Goal: Find specific page/section: Find specific page/section

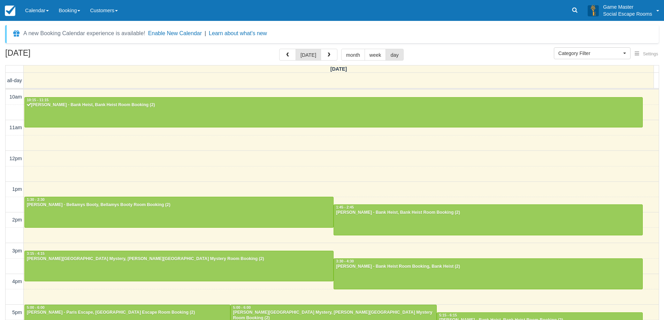
select select
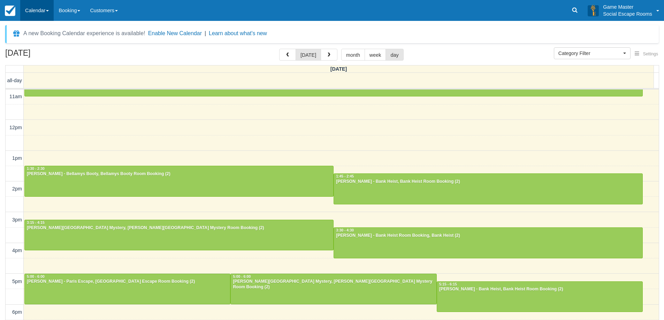
click at [39, 14] on link "Calendar" at bounding box center [36, 10] width 33 height 21
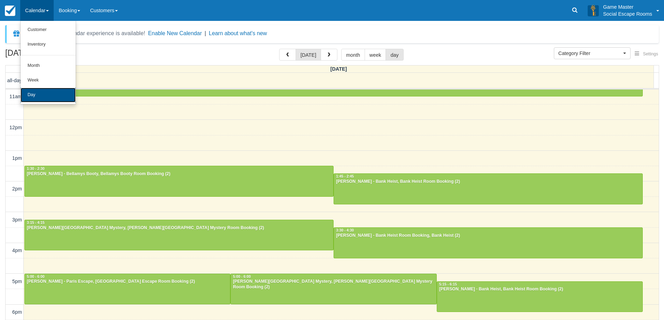
click at [30, 96] on link "Day" at bounding box center [48, 95] width 55 height 15
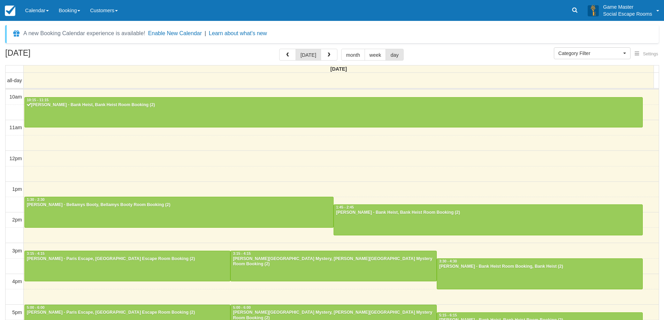
select select
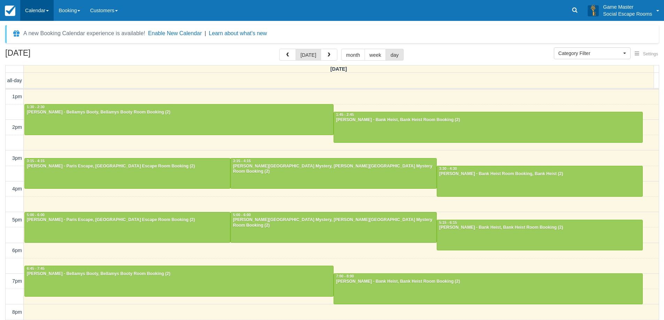
click at [43, 8] on link "Calendar" at bounding box center [36, 10] width 33 height 21
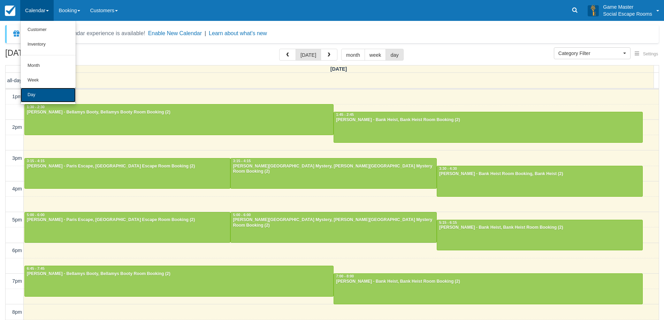
click at [42, 98] on link "Day" at bounding box center [48, 95] width 55 height 15
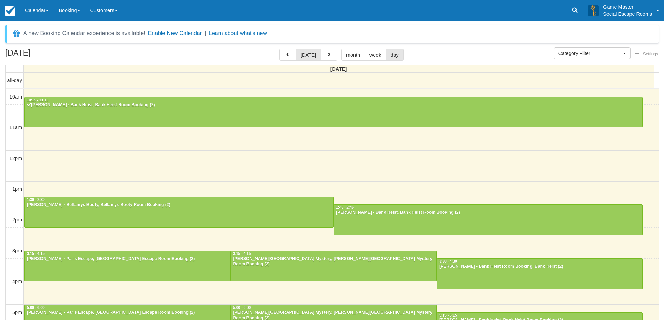
select select
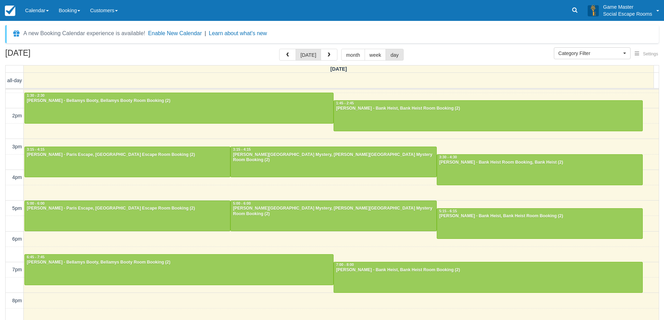
scroll to position [93, 0]
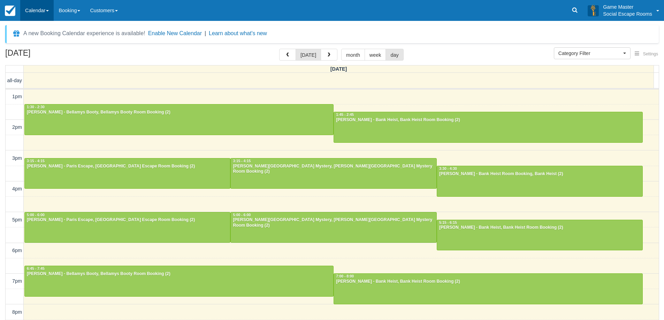
click at [44, 11] on link "Calendar" at bounding box center [36, 10] width 33 height 21
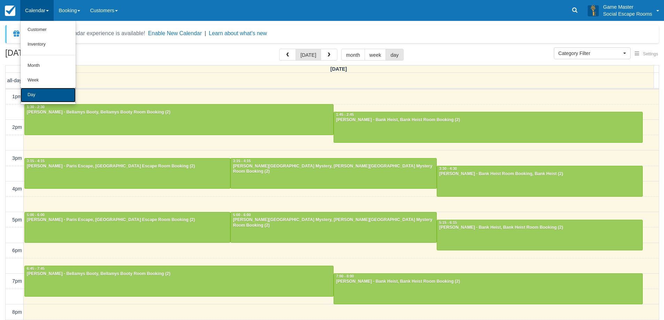
click at [33, 100] on link "Day" at bounding box center [48, 95] width 55 height 15
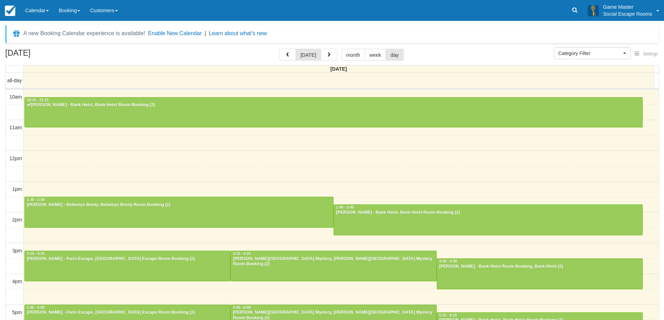
select select
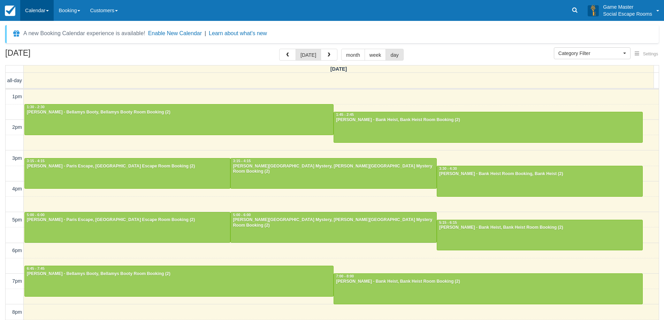
click at [48, 14] on link "Calendar" at bounding box center [36, 10] width 33 height 21
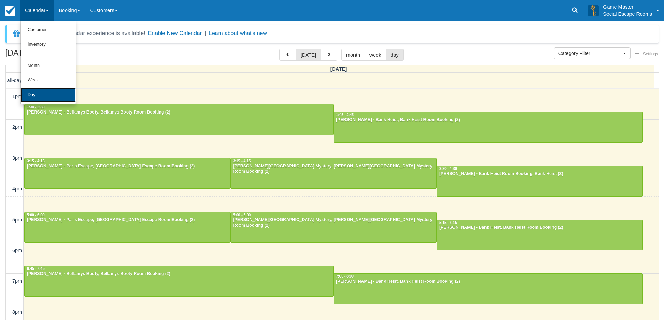
click at [32, 99] on link "Day" at bounding box center [48, 95] width 55 height 15
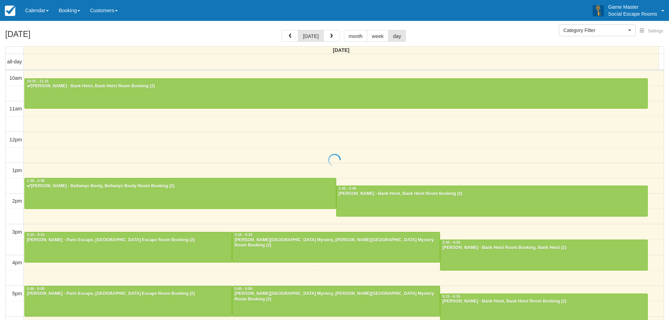
select select
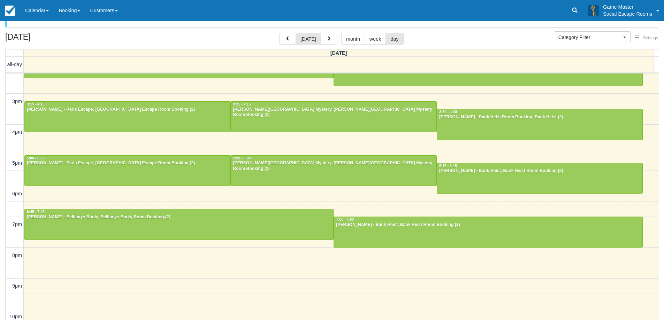
scroll to position [22, 0]
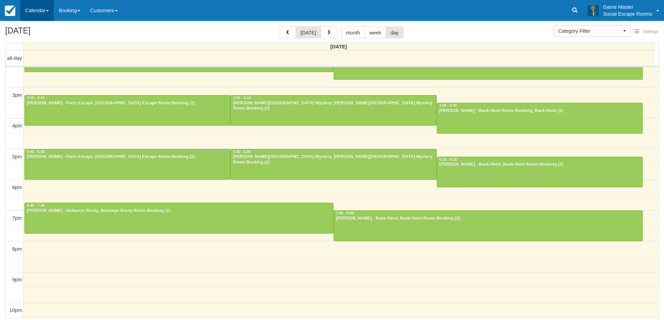
click at [41, 13] on link "Calendar" at bounding box center [36, 10] width 33 height 21
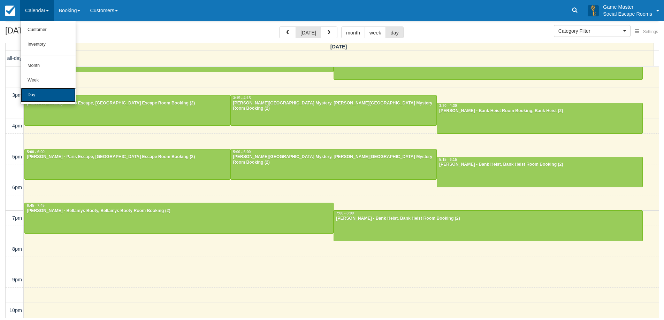
click at [46, 96] on link "Day" at bounding box center [48, 95] width 55 height 15
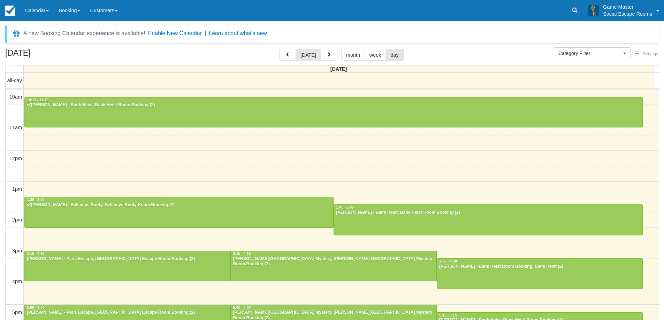
select select
